Goal: Navigation & Orientation: Find specific page/section

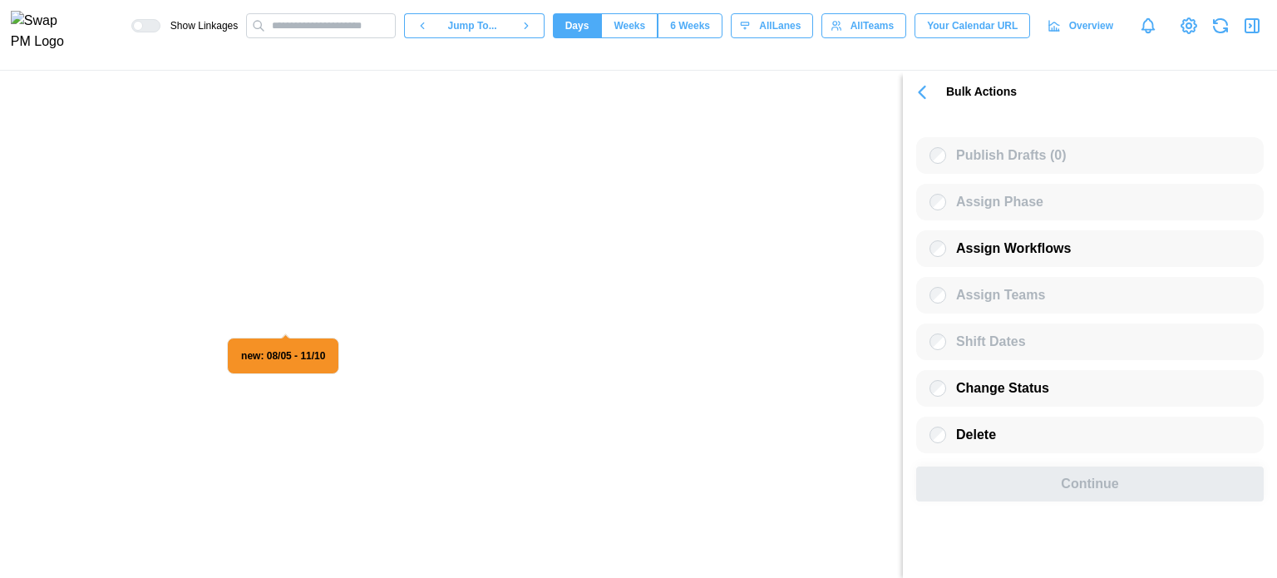
scroll to position [0, 18695]
click at [76, 461] on canvas at bounding box center [638, 324] width 1277 height 507
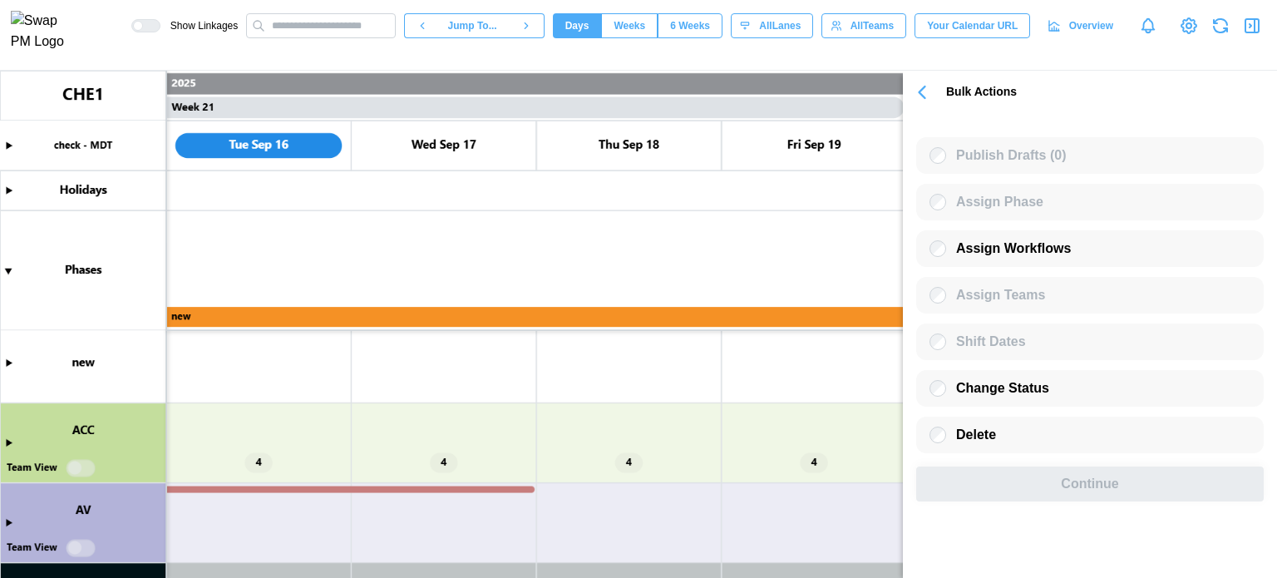
click at [11, 441] on canvas at bounding box center [638, 324] width 1277 height 507
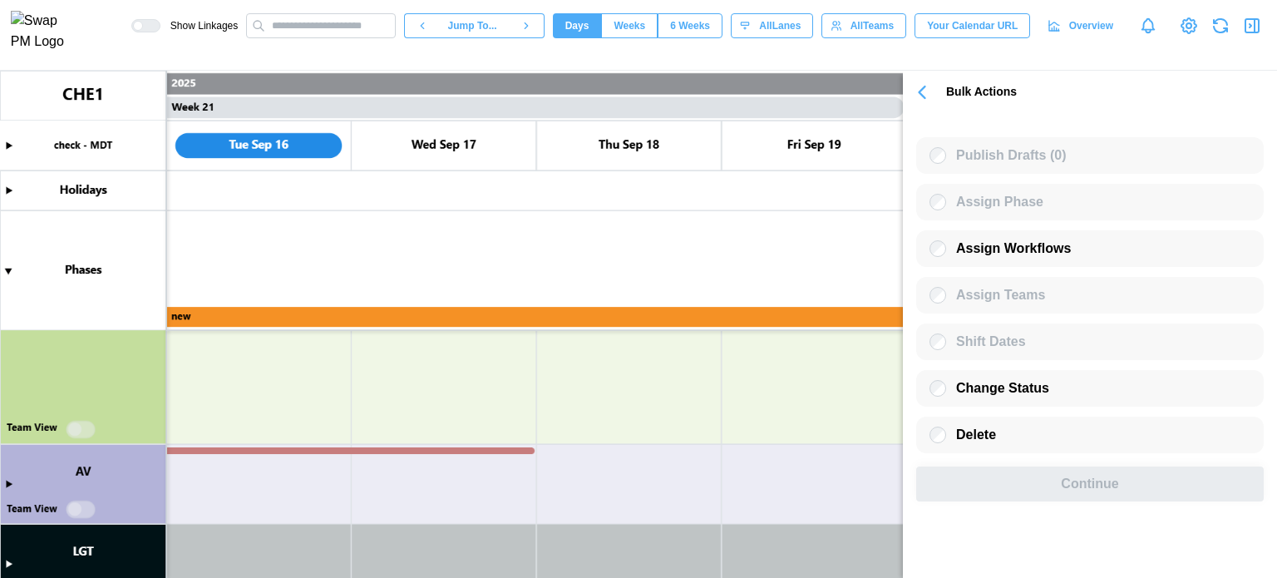
scroll to position [1872, 0]
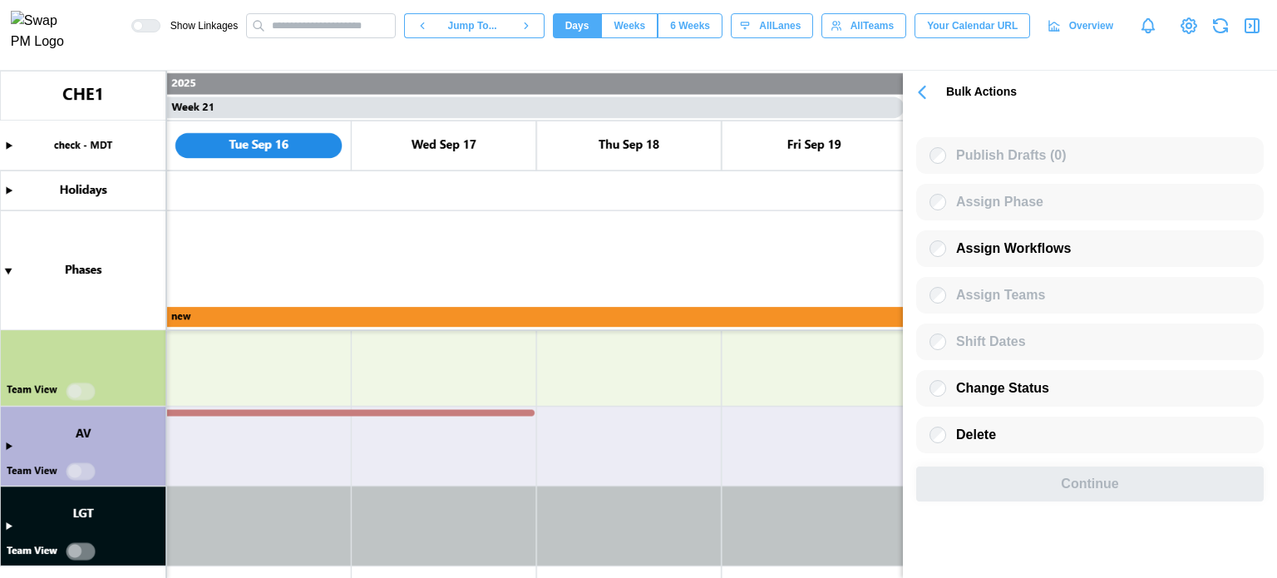
click at [77, 470] on canvas at bounding box center [638, 324] width 1277 height 507
click at [73, 548] on canvas at bounding box center [638, 324] width 1277 height 507
click at [256, 456] on canvas at bounding box center [638, 324] width 1277 height 507
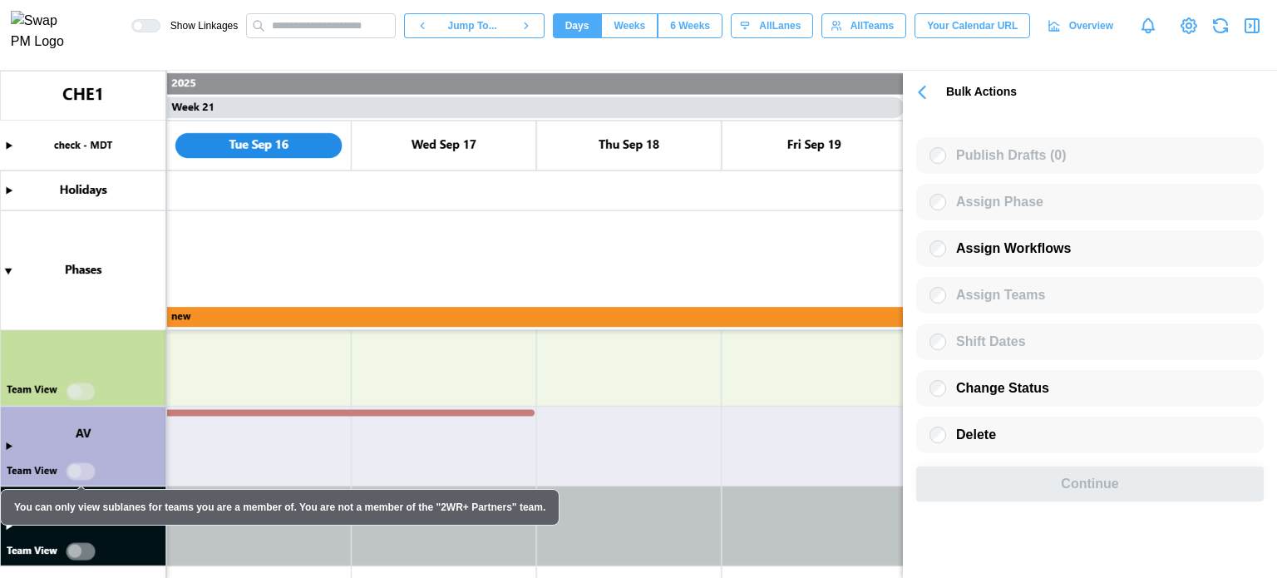
click at [11, 525] on div "You can only view sublanes for teams you are a member of. You are not a member …" at bounding box center [279, 507] width 559 height 37
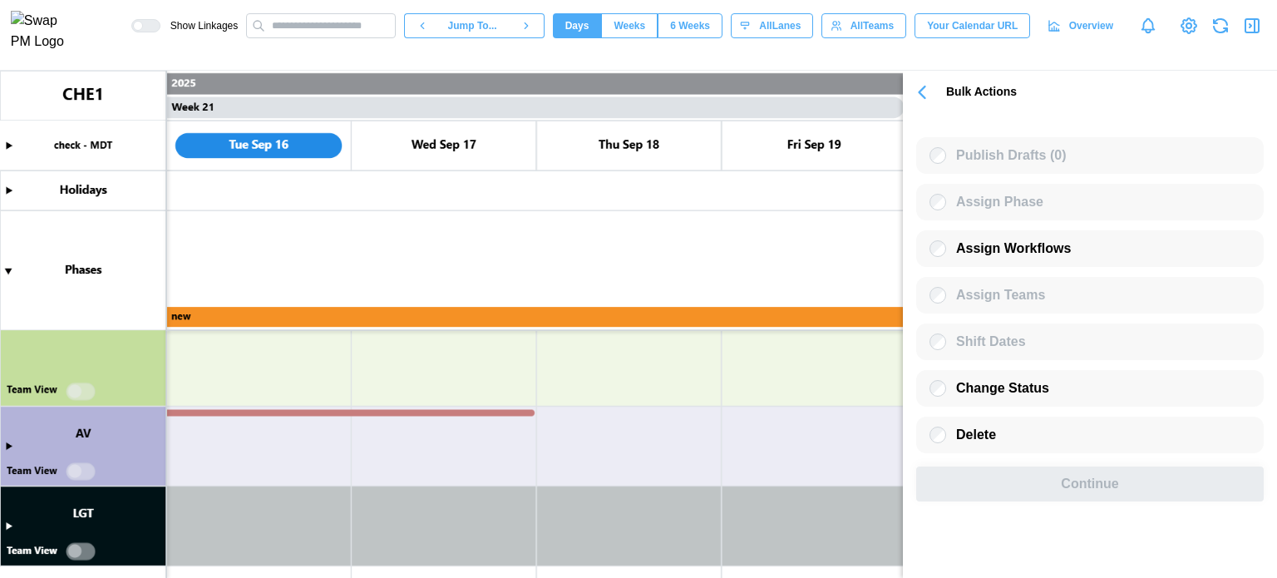
click at [916, 99] on icon "button" at bounding box center [921, 92] width 23 height 23
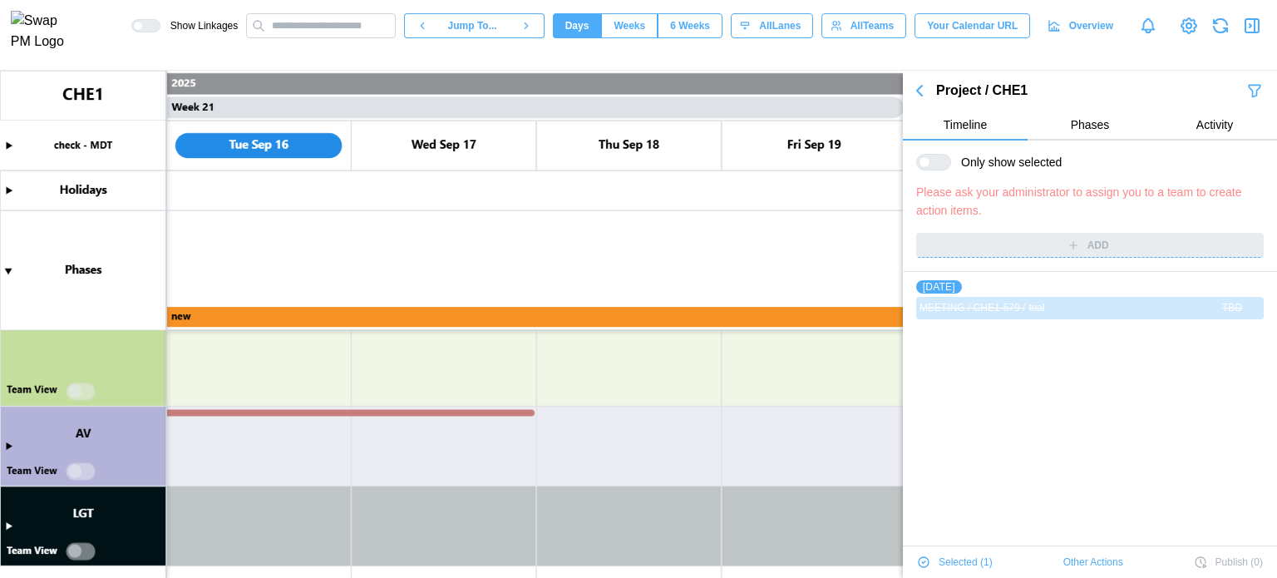
scroll to position [0, 0]
click at [919, 99] on icon "button" at bounding box center [919, 91] width 20 height 20
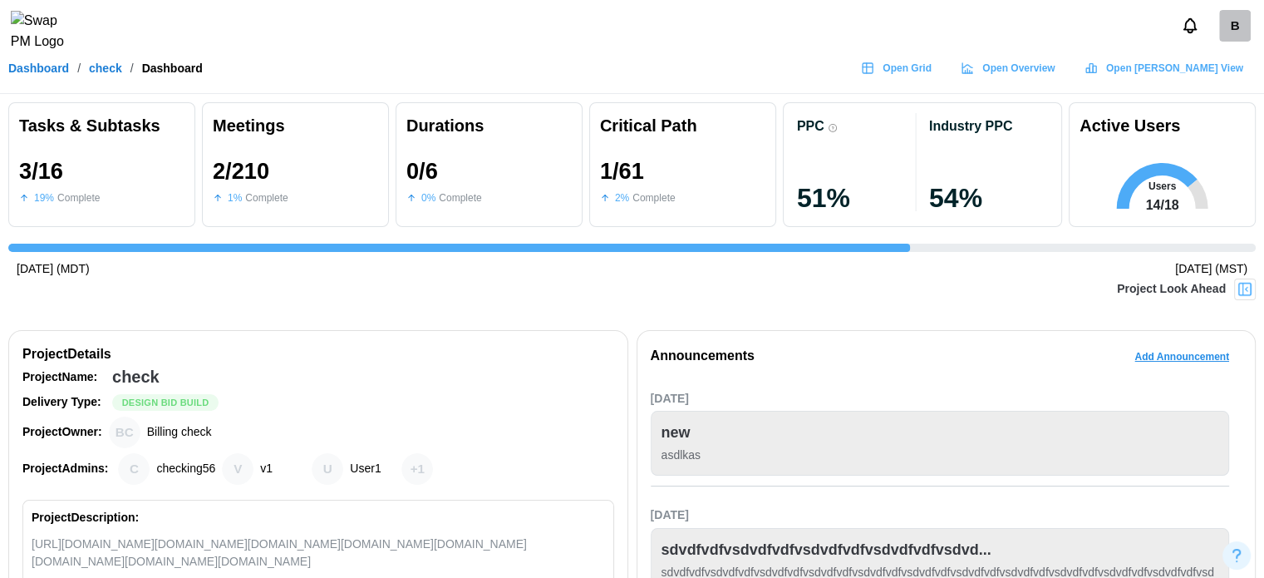
scroll to position [0, 3082]
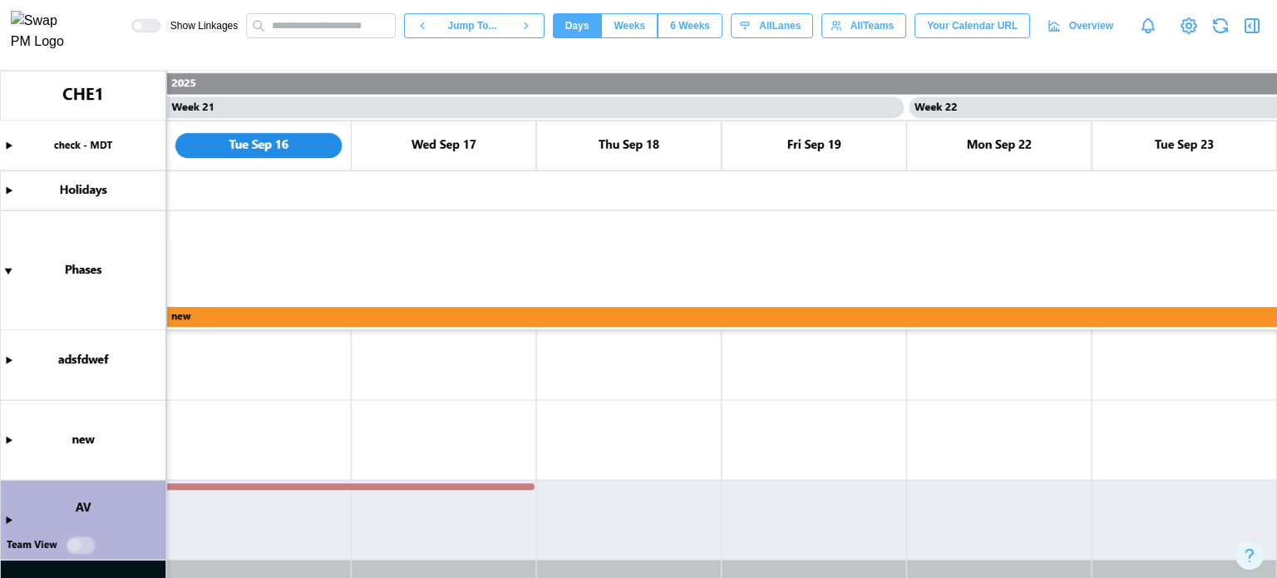
scroll to position [333, 0]
click at [83, 455] on canvas at bounding box center [638, 324] width 1277 height 507
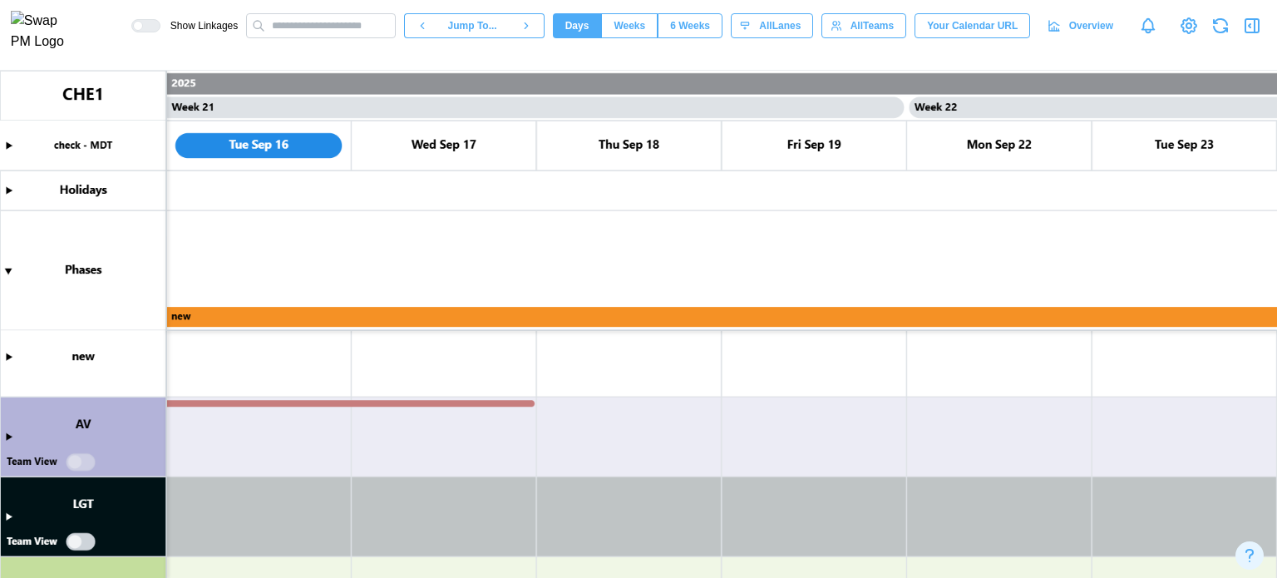
click at [80, 463] on canvas at bounding box center [638, 324] width 1277 height 507
click at [74, 461] on canvas at bounding box center [638, 324] width 1277 height 507
click at [85, 464] on canvas at bounding box center [638, 324] width 1277 height 507
click at [90, 461] on canvas at bounding box center [638, 324] width 1277 height 507
click at [83, 549] on canvas at bounding box center [638, 324] width 1277 height 507
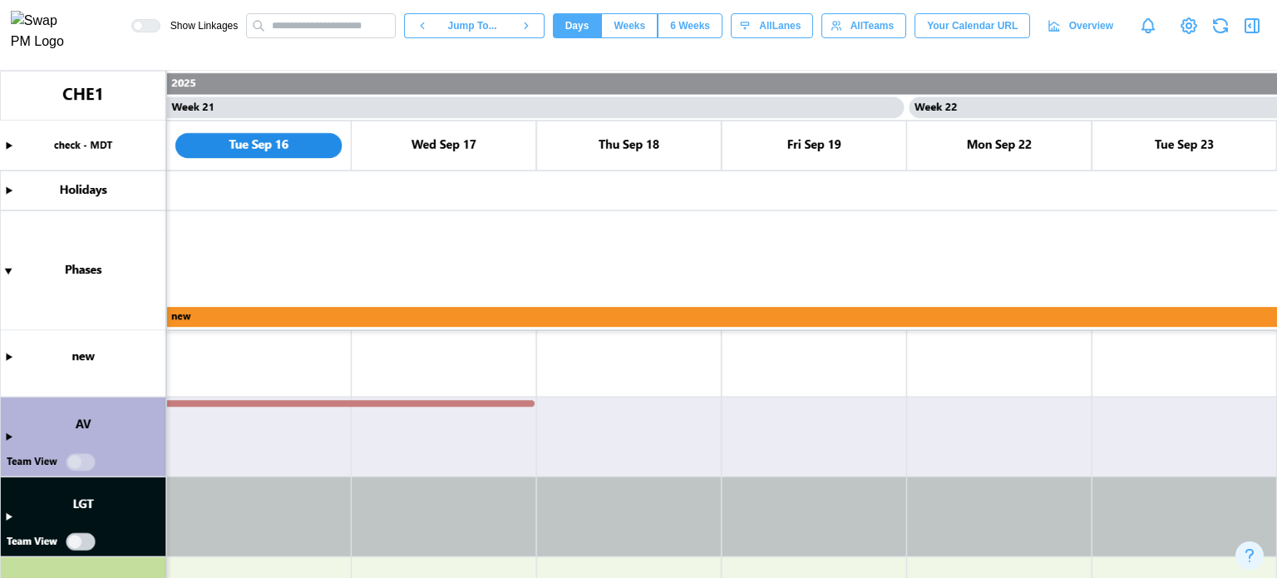
click at [83, 541] on canvas at bounding box center [638, 324] width 1277 height 507
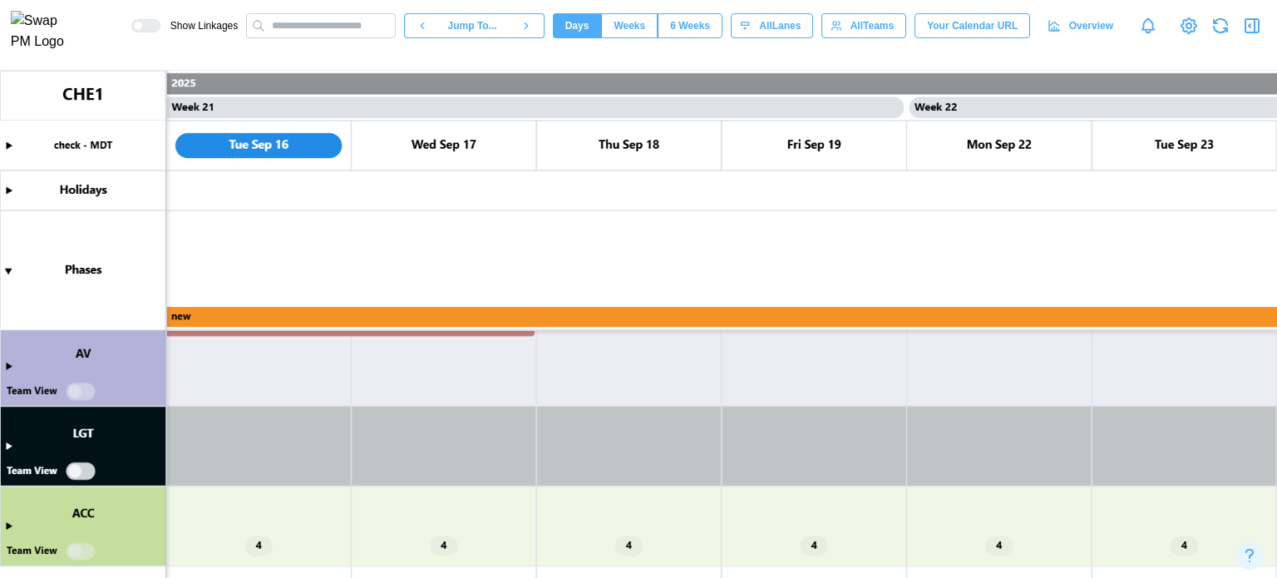
click at [83, 554] on canvas at bounding box center [638, 324] width 1277 height 507
click at [73, 553] on canvas at bounding box center [638, 324] width 1277 height 507
click at [78, 476] on canvas at bounding box center [638, 324] width 1277 height 507
